Goal: Find specific page/section: Find specific page/section

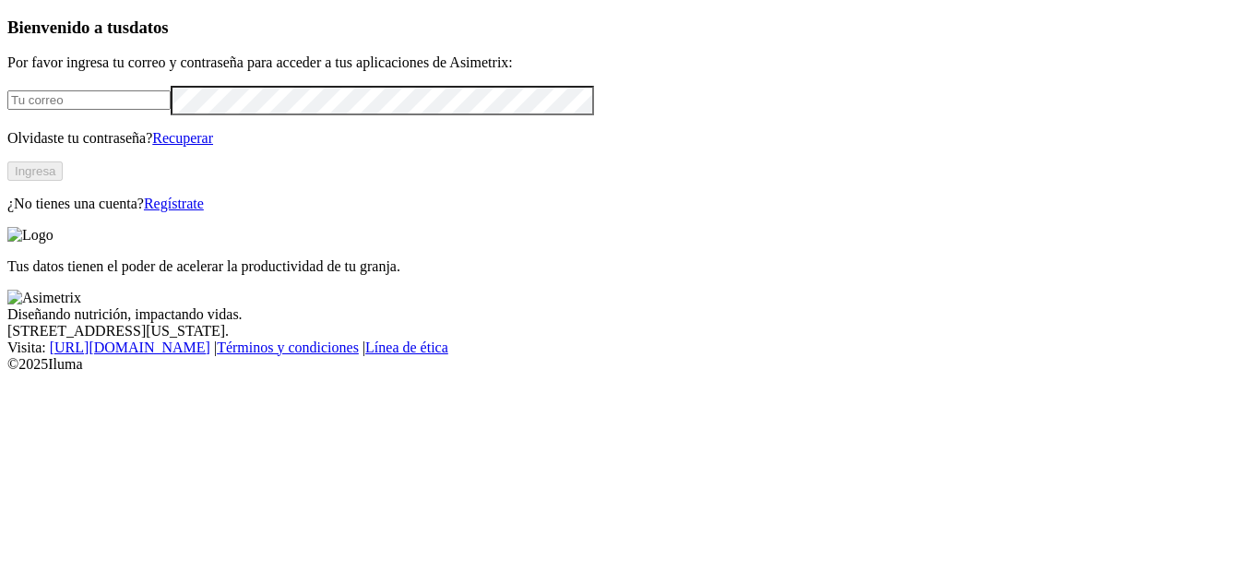
type input "[PERSON_NAME][EMAIL_ADDRESS][PERSON_NAME][DOMAIN_NAME]"
click at [63, 181] on button "Ingresa" at bounding box center [34, 170] width 55 height 19
